Goal: Complete application form: Complete application form

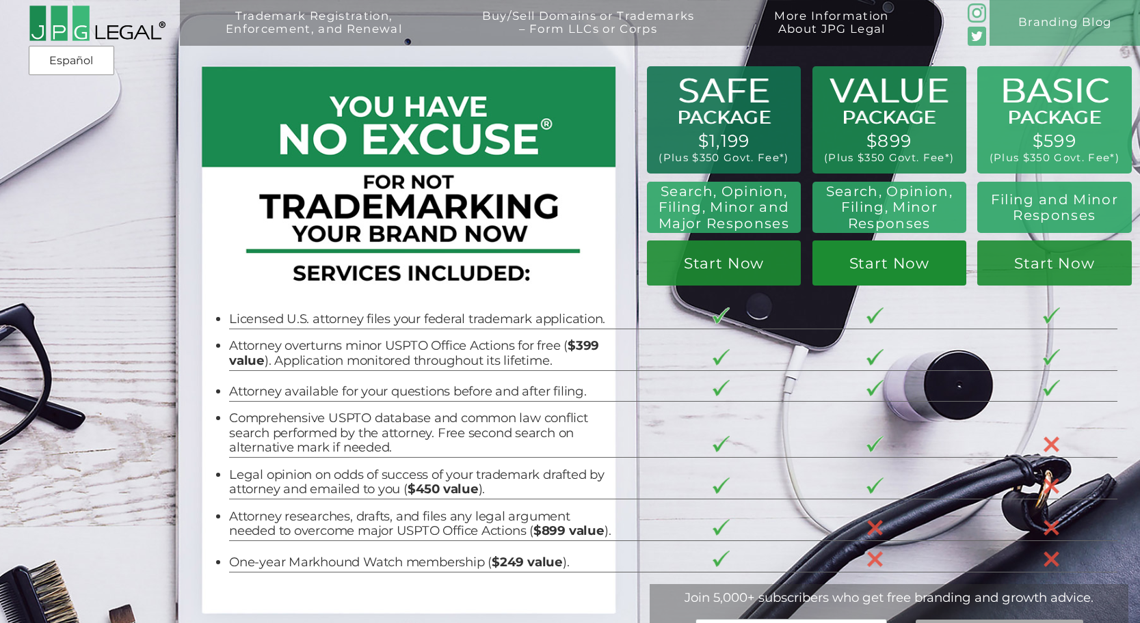
click at [876, 263] on link "Start Now" at bounding box center [889, 263] width 154 height 45
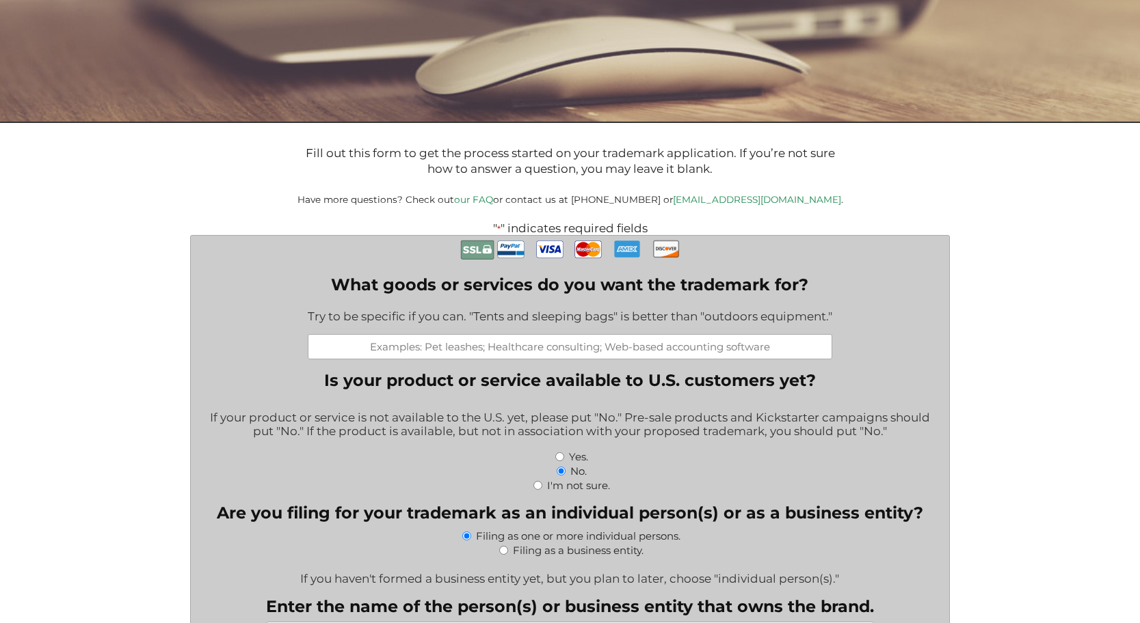
scroll to position [205, 0]
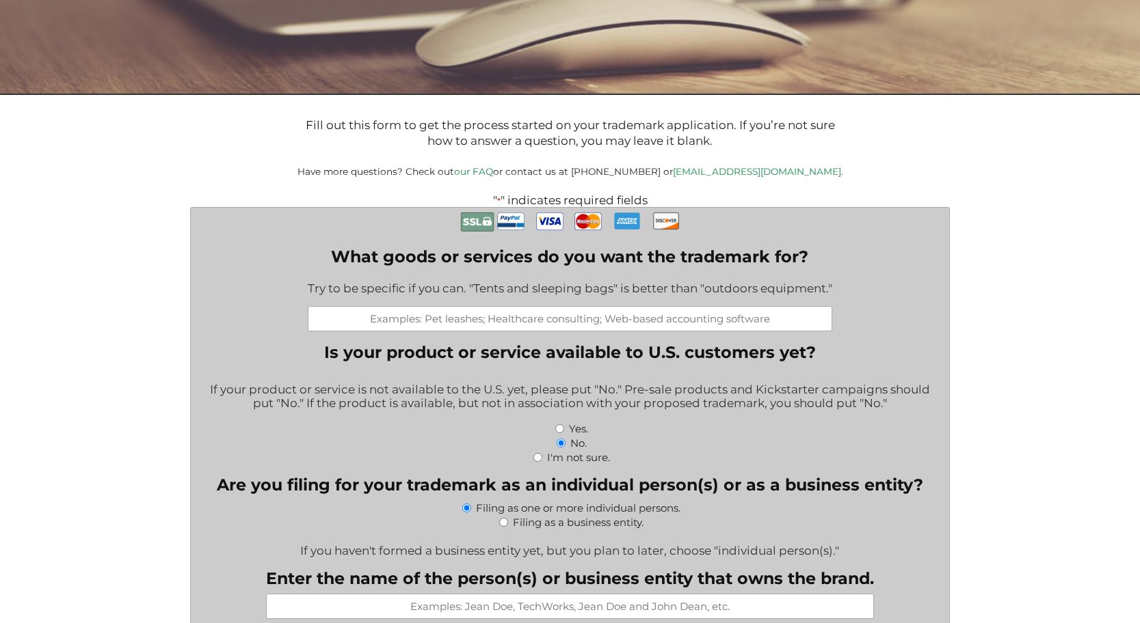
click at [490, 319] on input "What goods or services do you want the trademark for?" at bounding box center [570, 318] width 524 height 25
type input "Protective Equipment for Baseball"
click at [560, 444] on input "No." at bounding box center [560, 443] width 9 height 9
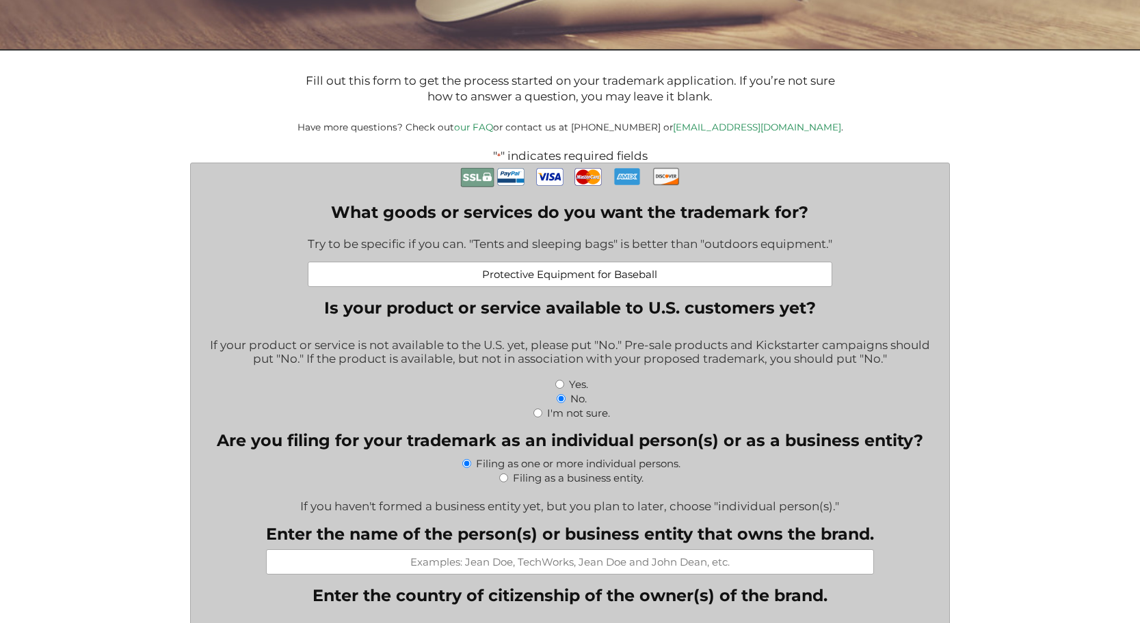
scroll to position [342, 0]
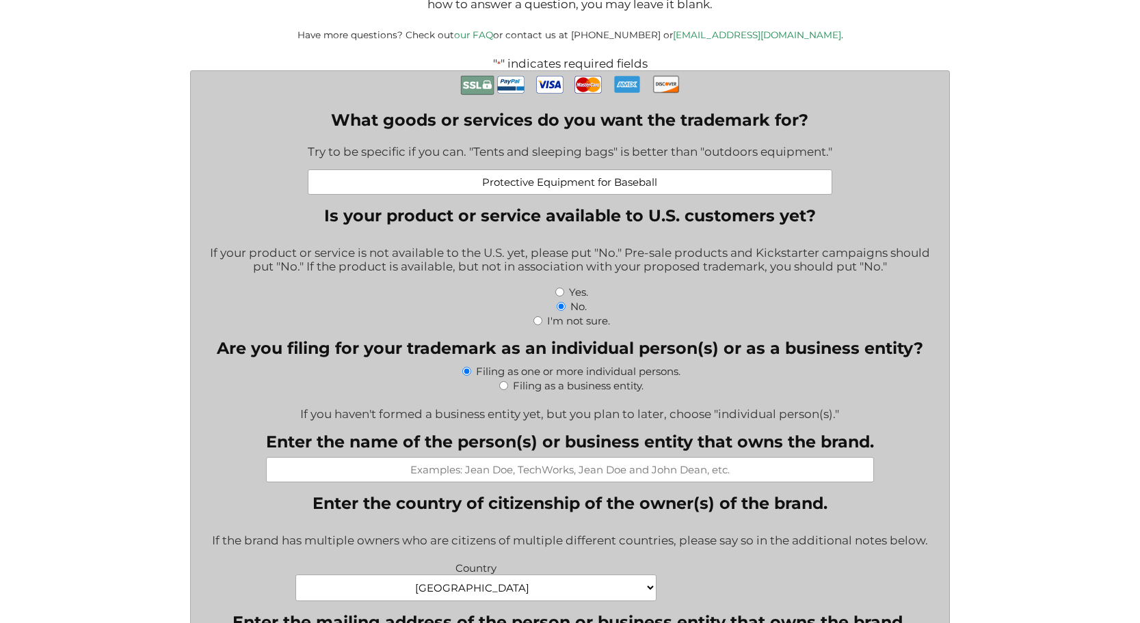
click at [502, 388] on input "Filing as a business entity." at bounding box center [503, 385] width 9 height 9
radio input "true"
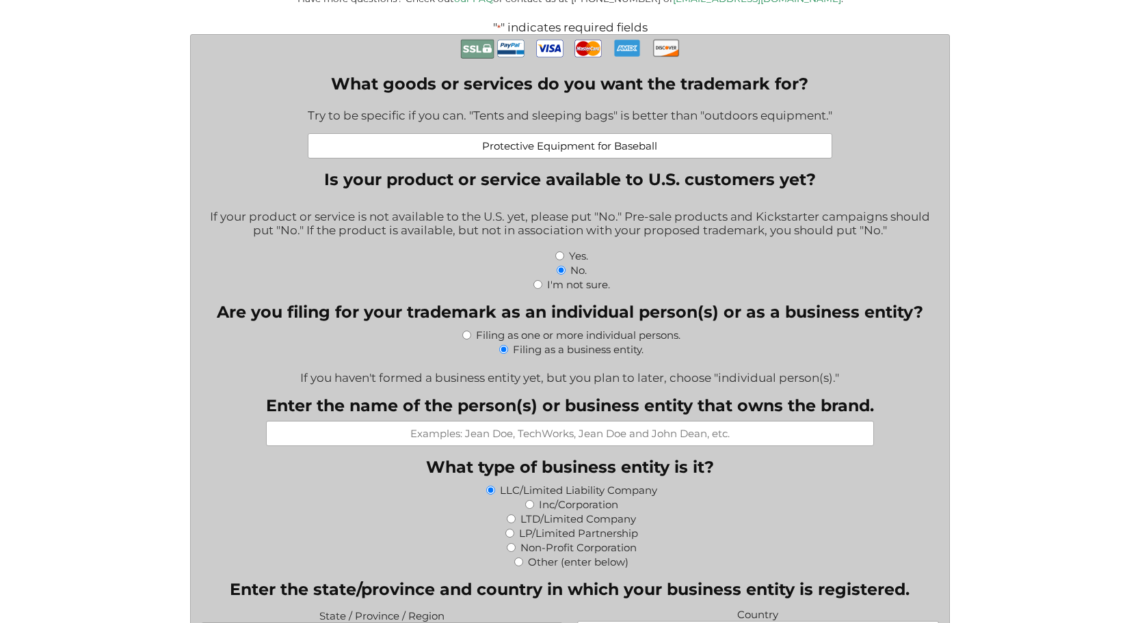
scroll to position [410, 0]
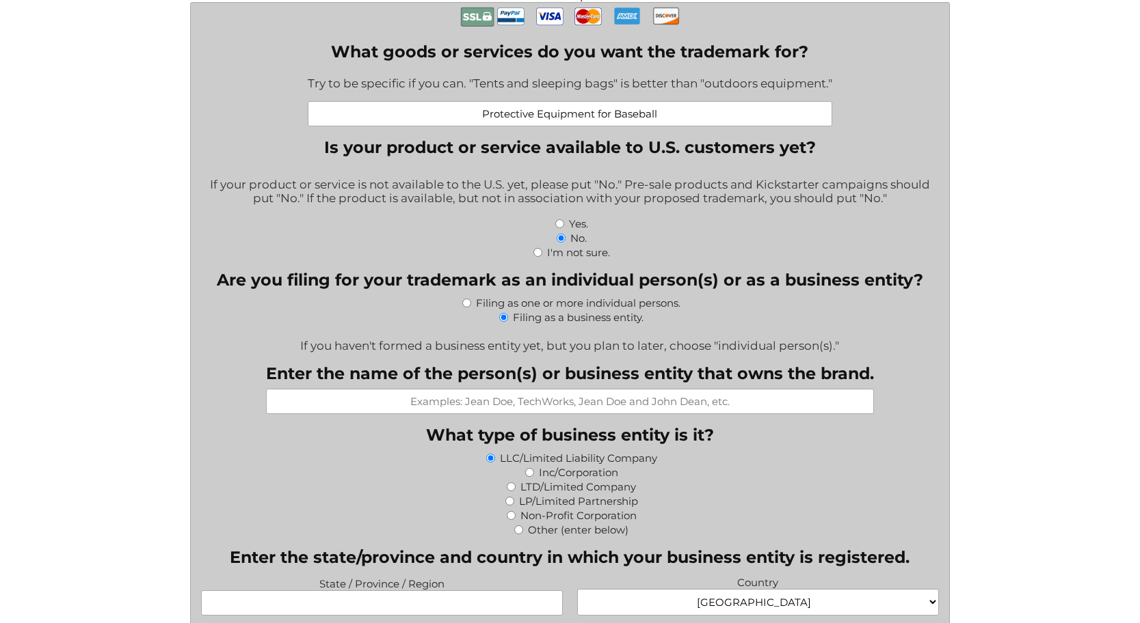
click at [492, 410] on input "Enter the name of the person(s) or business entity that owns the brand." at bounding box center [570, 401] width 608 height 25
click at [582, 403] on input "Enter the name of the person(s) or business entity that owns the brand." at bounding box center [570, 401] width 608 height 25
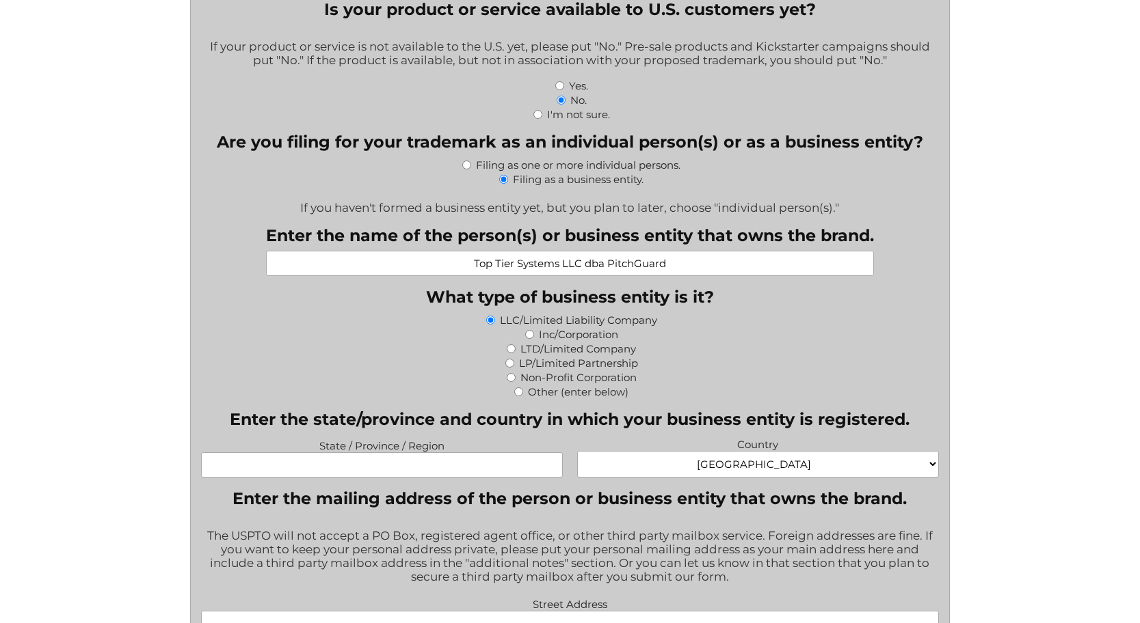
scroll to position [615, 0]
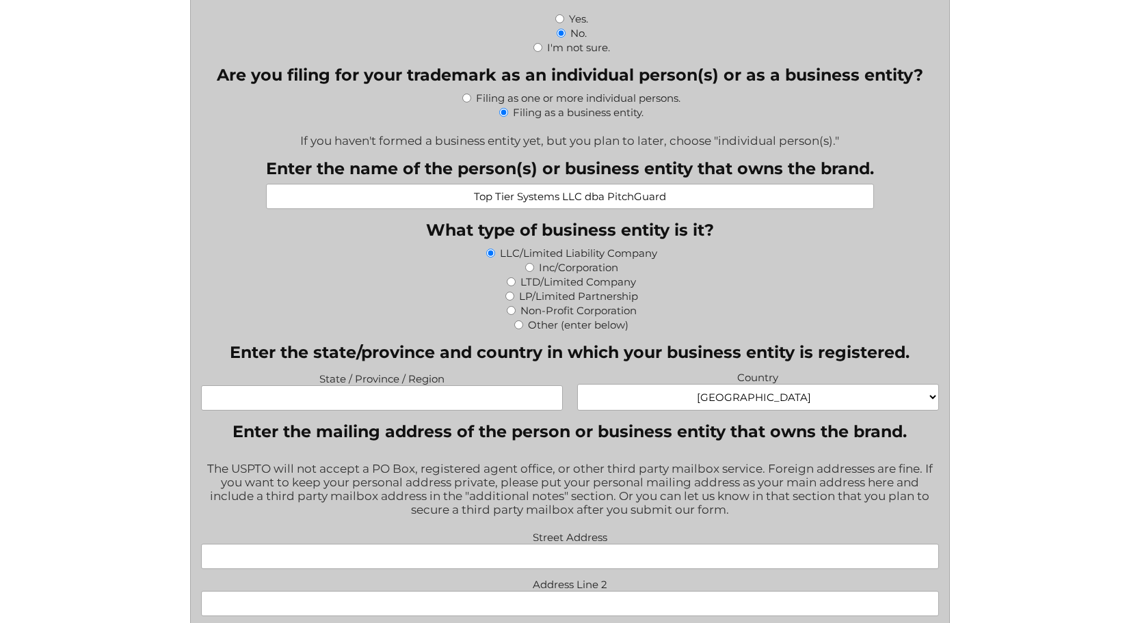
type input "Top Tier Systems LLC dba PitchGuard"
click at [448, 407] on input "State / Province / Region" at bounding box center [381, 398] width 361 height 25
type input "[US_STATE]"
type input "[STREET_ADDRESS]"
type input "#12"
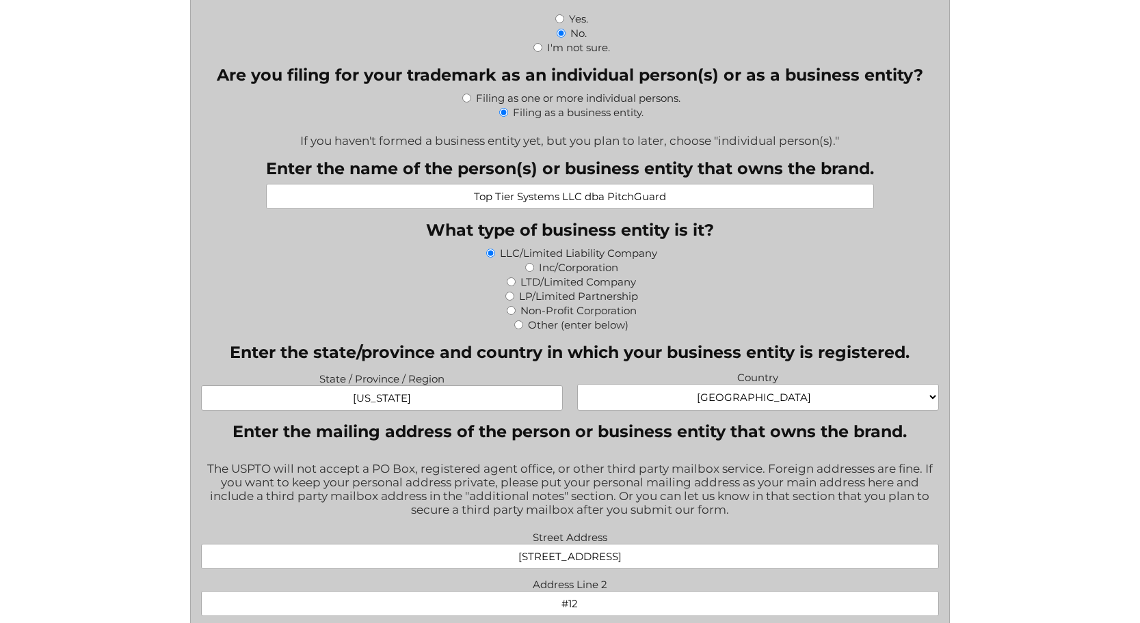
type input "[GEOGRAPHIC_DATA]"
type input "[US_STATE]"
type input "37071"
click at [590, 351] on legend "Enter the state/province and country in which your business entity is registere…" at bounding box center [570, 353] width 680 height 20
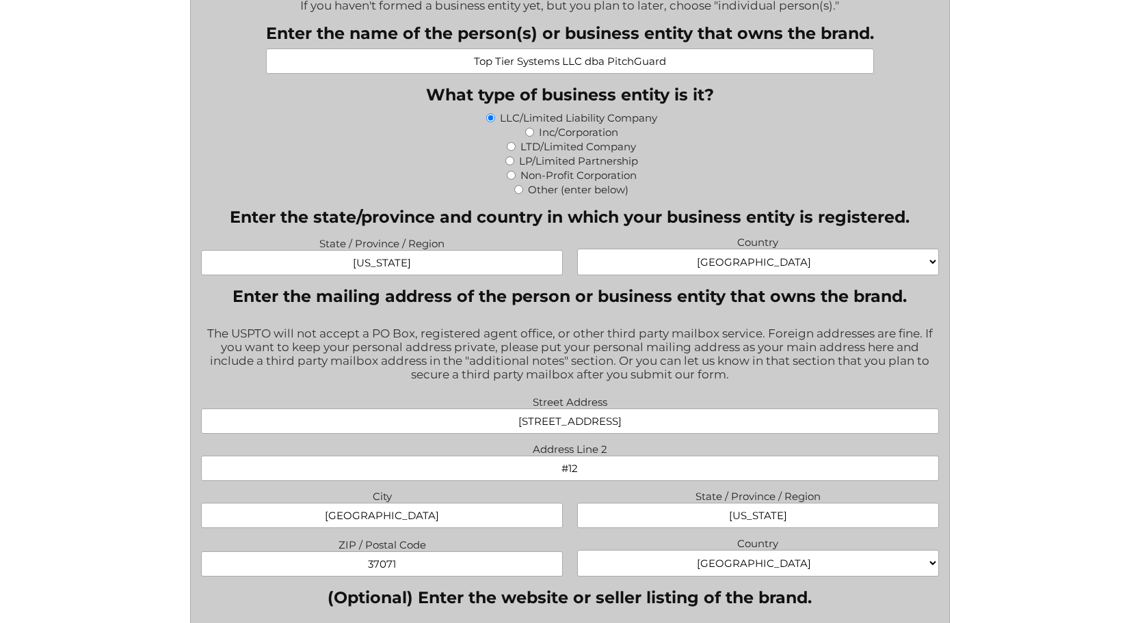
scroll to position [752, 0]
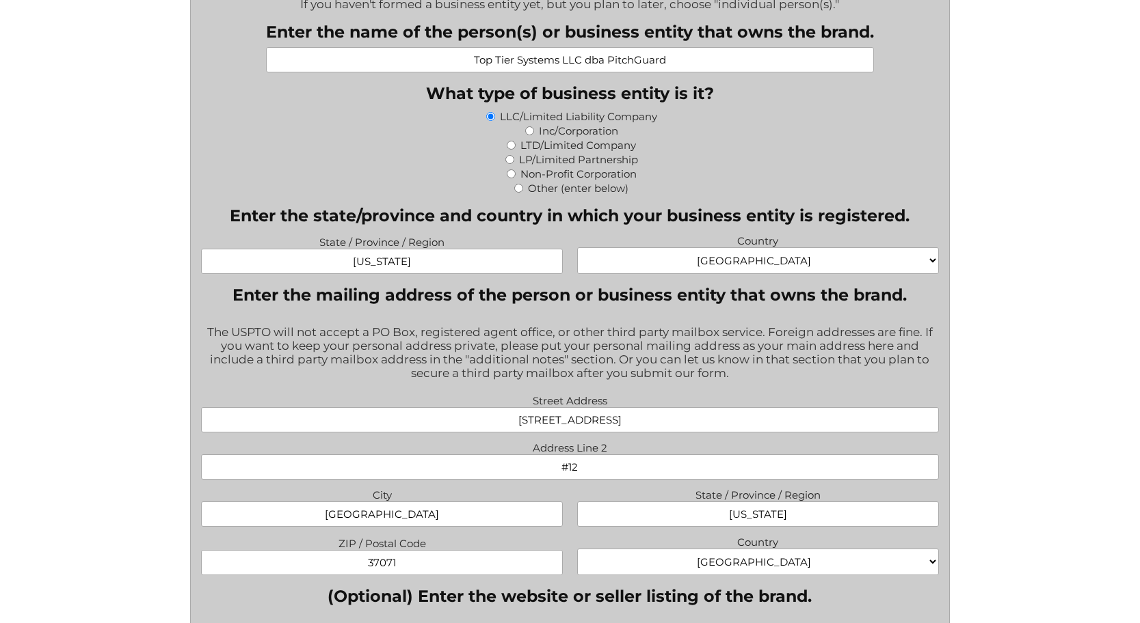
drag, startPoint x: 643, startPoint y: 418, endPoint x: 487, endPoint y: 414, distance: 155.9
click at [487, 414] on input "[STREET_ADDRESS]" at bounding box center [569, 419] width 737 height 25
type input "[STREET_ADDRESS]"
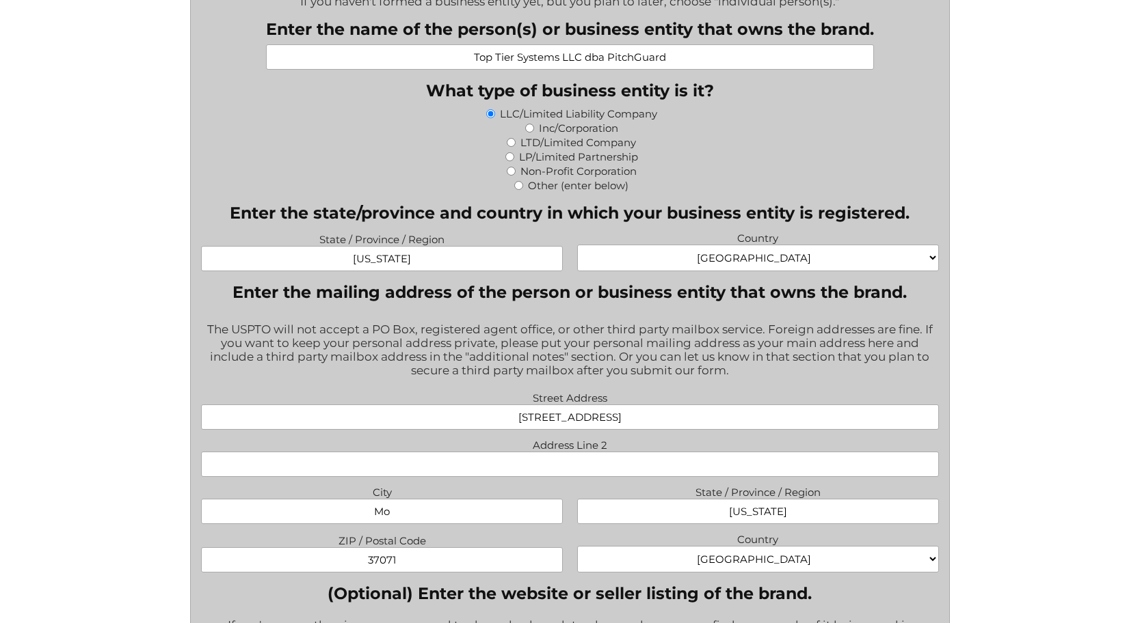
scroll to position [780, 0]
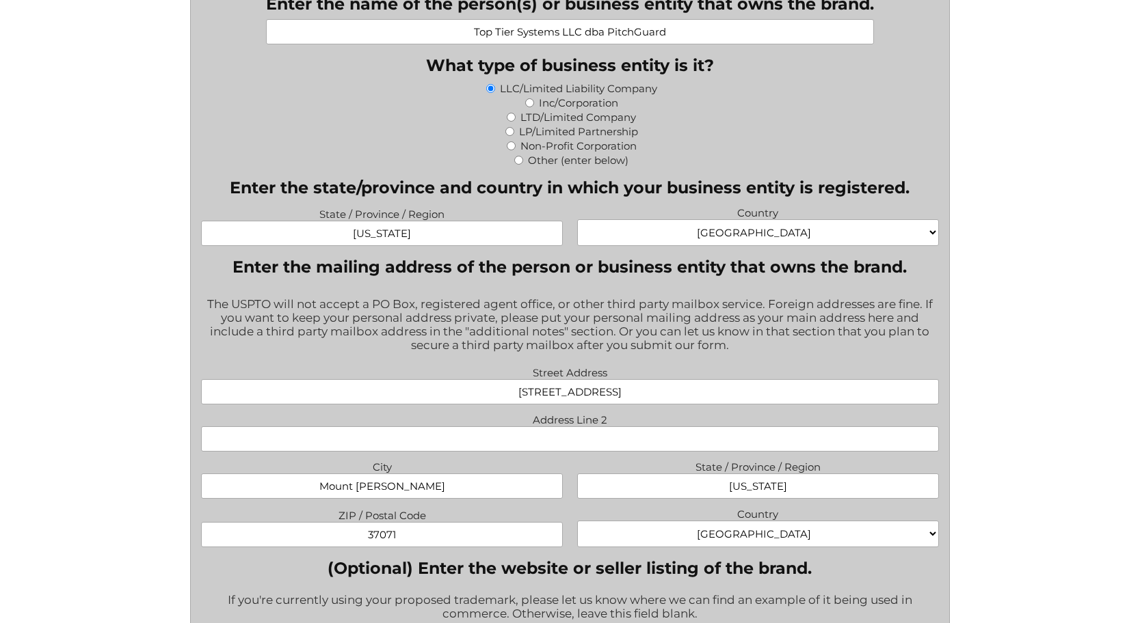
type input "Mount [PERSON_NAME]"
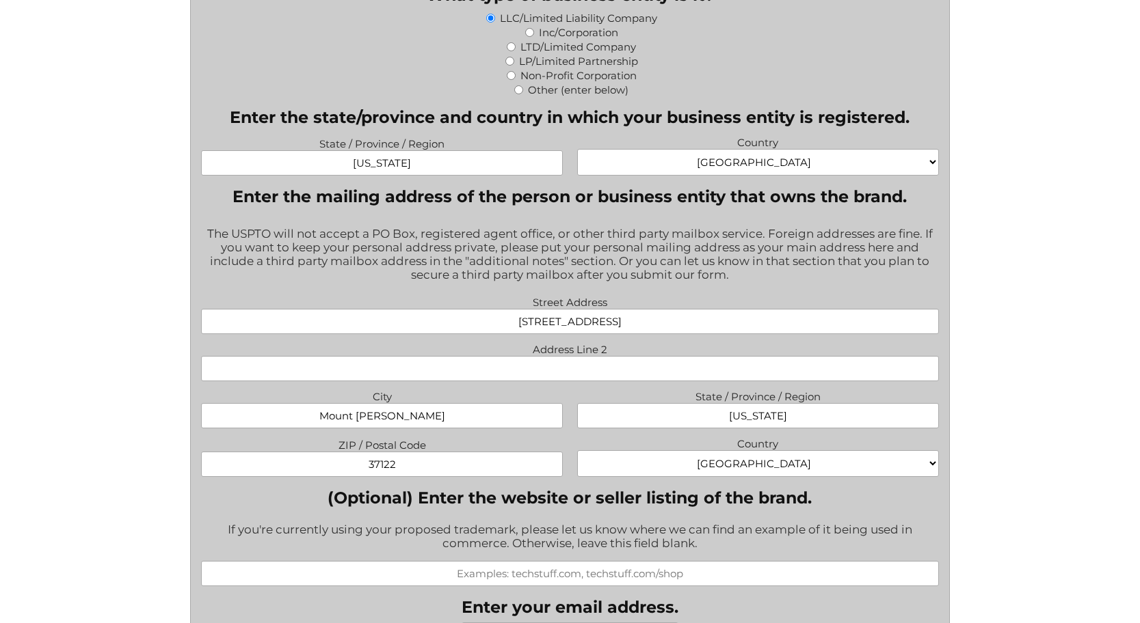
type input "37122"
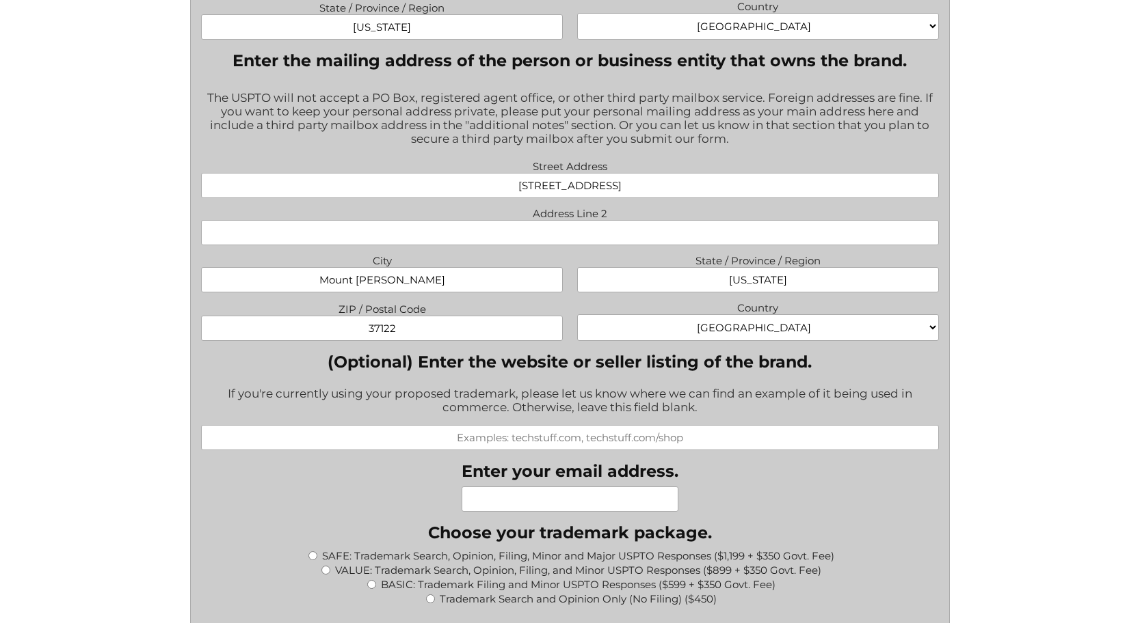
scroll to position [987, 0]
click at [527, 440] on input "(Optional) Enter the website or seller listing of the brand." at bounding box center [569, 437] width 737 height 25
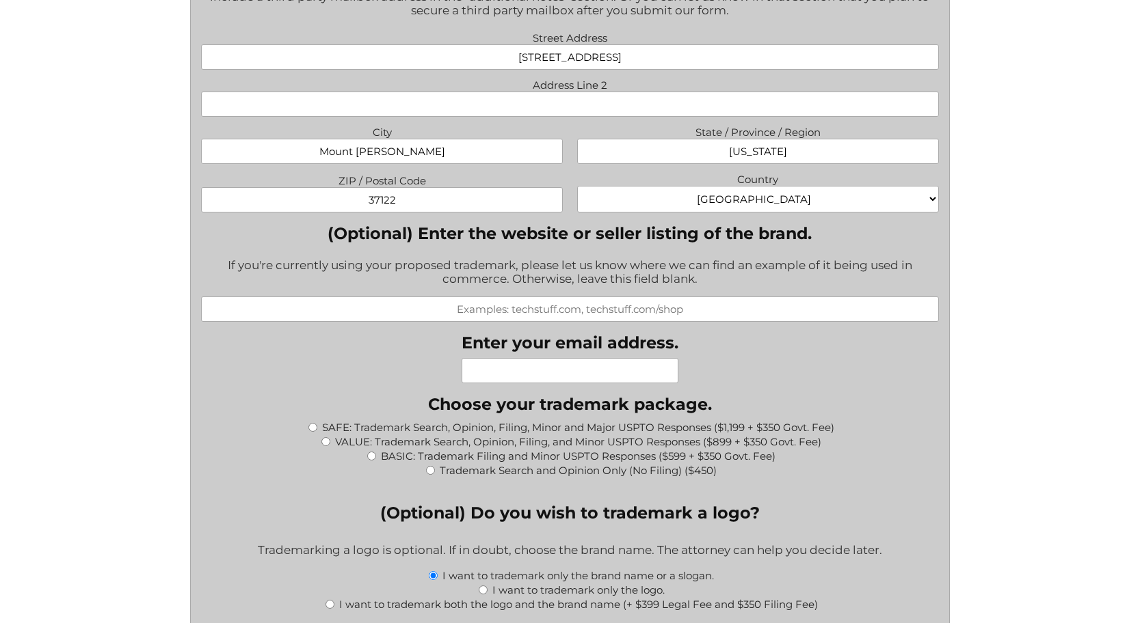
scroll to position [1124, 0]
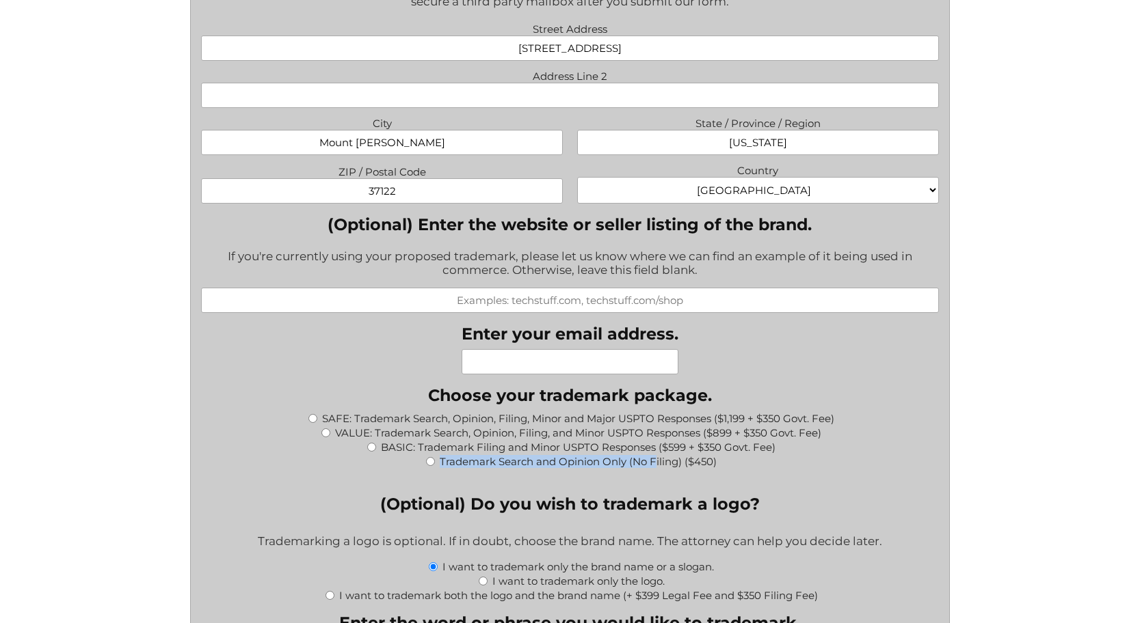
drag, startPoint x: 439, startPoint y: 464, endPoint x: 654, endPoint y: 461, distance: 215.4
click at [654, 461] on div "Trademark Search and Opinion Only (No Filing) ($450)" at bounding box center [569, 461] width 737 height 14
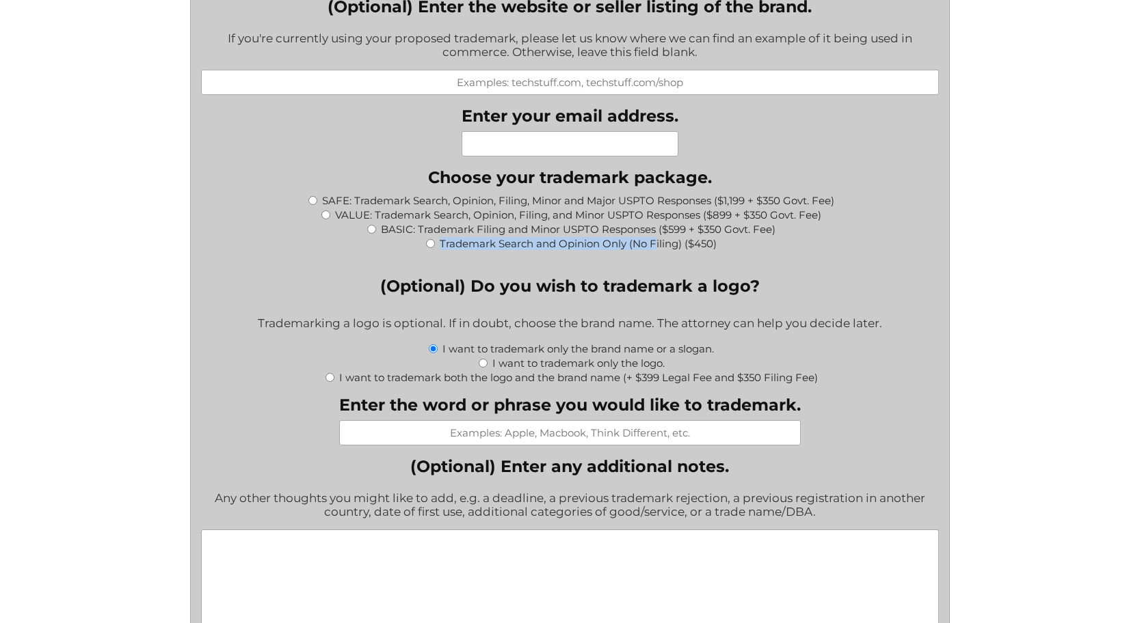
scroll to position [1261, 0]
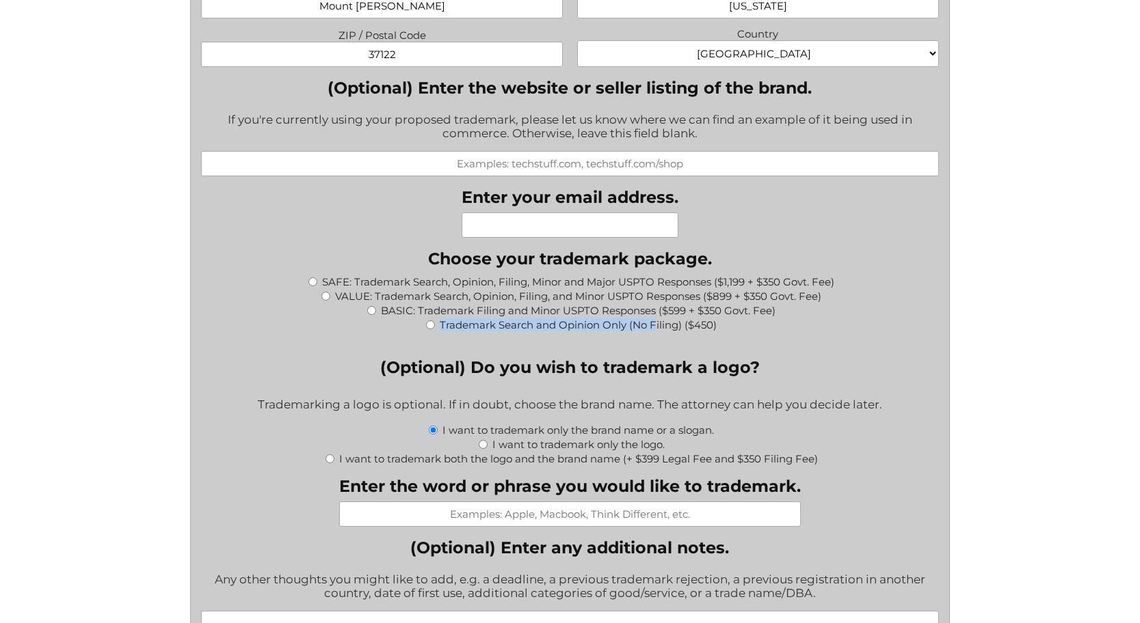
click at [538, 323] on label "Trademark Search and Opinion Only (No Filing) ($450)" at bounding box center [578, 325] width 277 height 13
click at [435, 323] on input "Trademark Search and Opinion Only (No Filing) ($450)" at bounding box center [430, 325] width 9 height 9
radio input "true"
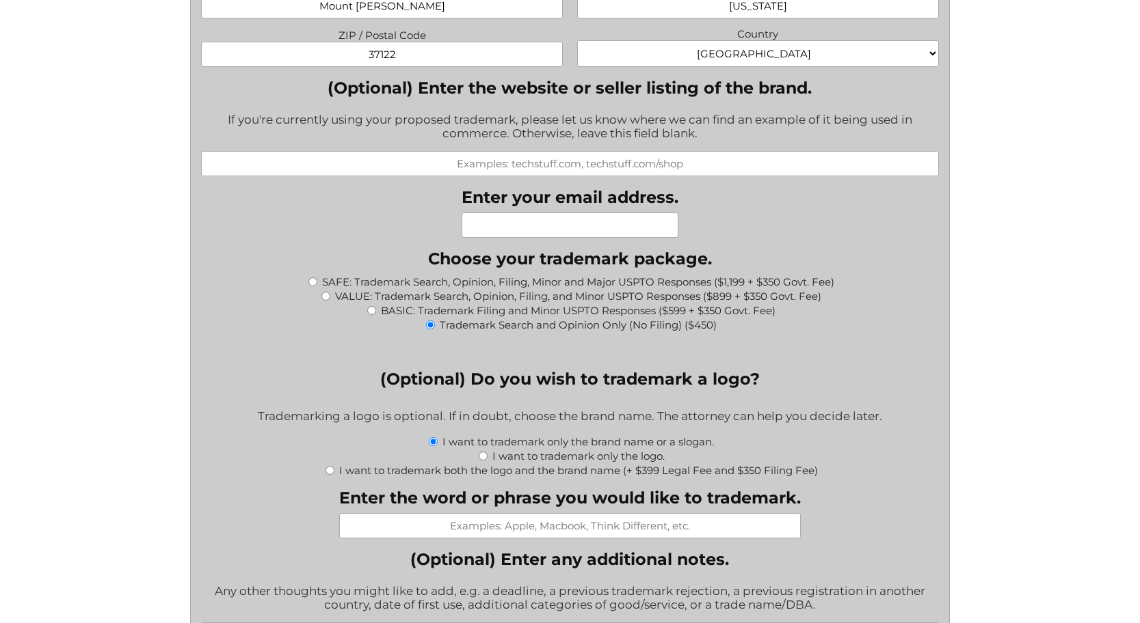
type input "$450.00"
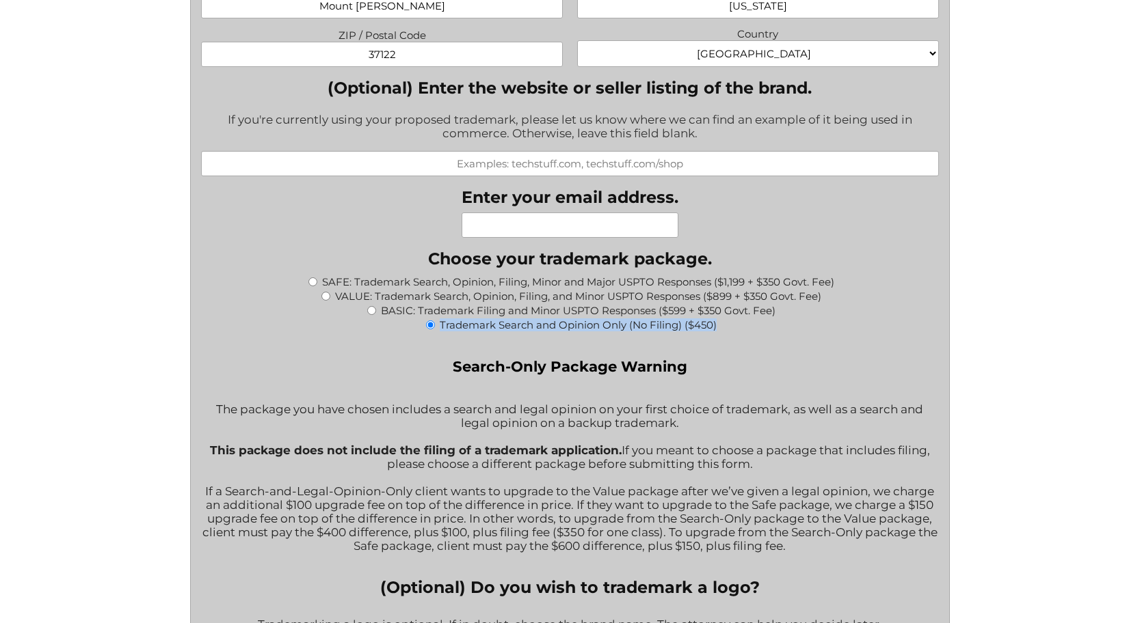
drag, startPoint x: 442, startPoint y: 326, endPoint x: 721, endPoint y: 332, distance: 279.0
click at [721, 332] on div "Trademark Search and Opinion Only (No Filing) ($450)" at bounding box center [569, 324] width 737 height 14
copy label "Trademark Search and Opinion Only (No Filing) ($450)"
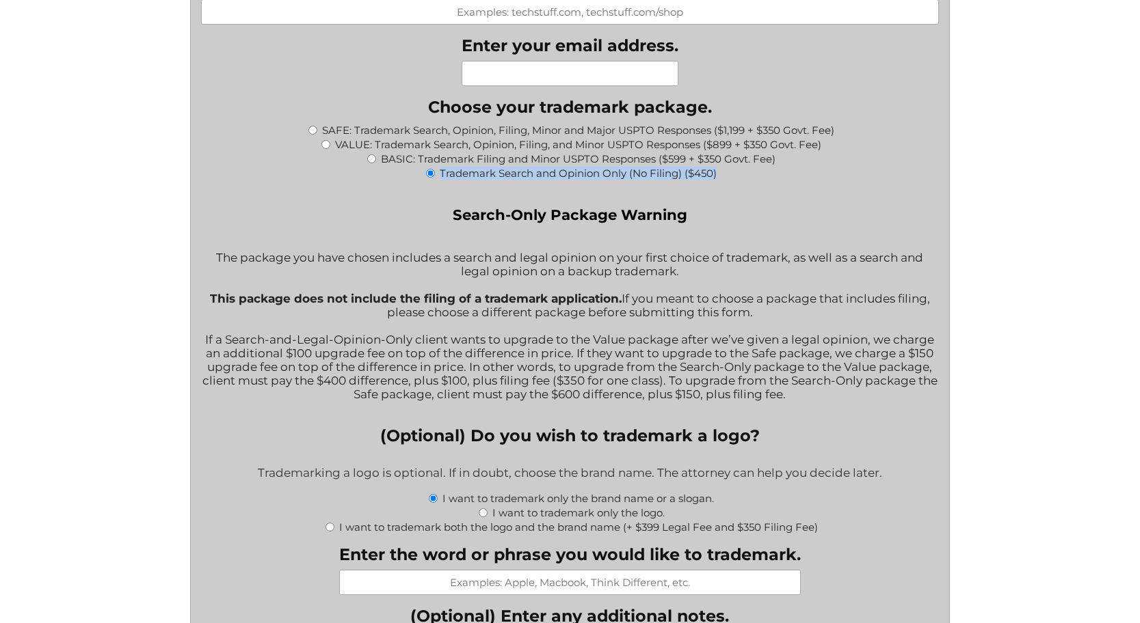
scroll to position [1386, 0]
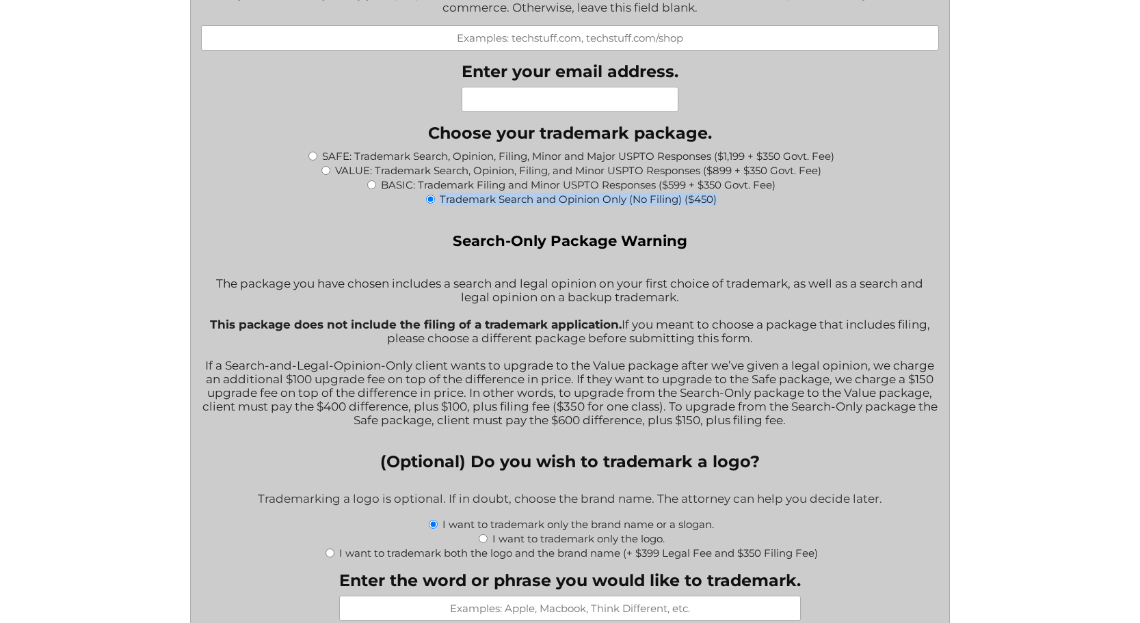
copy label "Trademark Search and Opinion Only (No Filing) ($450)"
